Goal: Task Accomplishment & Management: Complete application form

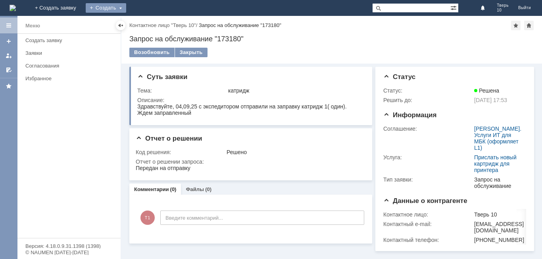
click at [126, 7] on div "Создать" at bounding box center [106, 8] width 40 height 10
click at [148, 22] on link "Заявка" at bounding box center [117, 24] width 60 height 10
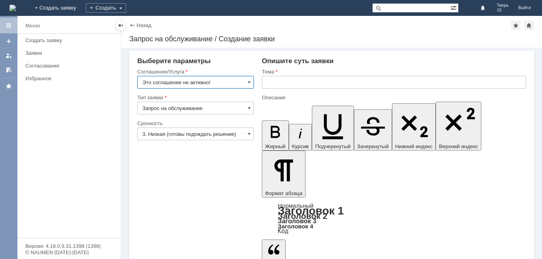
click at [248, 79] on input "Это соглашение не активно!" at bounding box center [195, 82] width 117 height 13
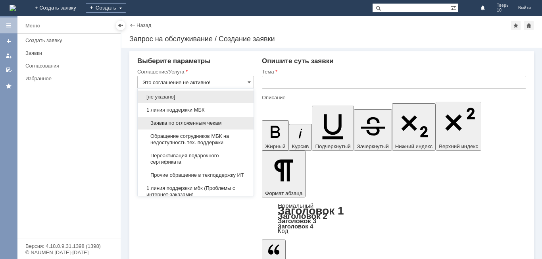
click at [187, 121] on span "Заявка по отложенным чекам" at bounding box center [195, 123] width 106 height 6
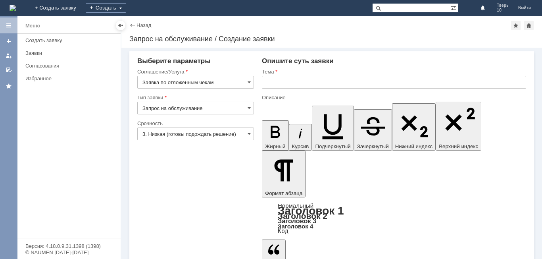
type input "Заявка по отложенным чекам"
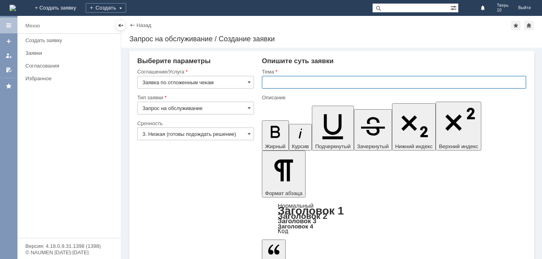
click at [292, 79] on input "text" at bounding box center [394, 82] width 264 height 13
type input "оч"
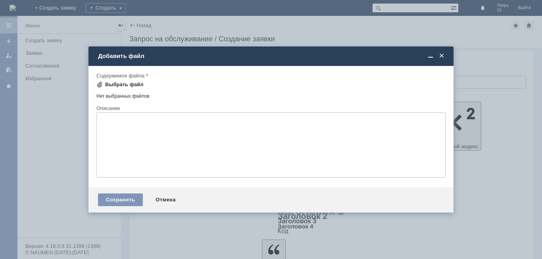
click at [117, 85] on div "Выбрать файл" at bounding box center [124, 84] width 38 height 6
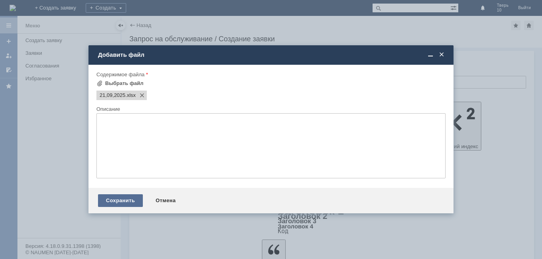
click at [119, 199] on div "Сохранить" at bounding box center [120, 200] width 45 height 13
